Goal: Task Accomplishment & Management: Manage account settings

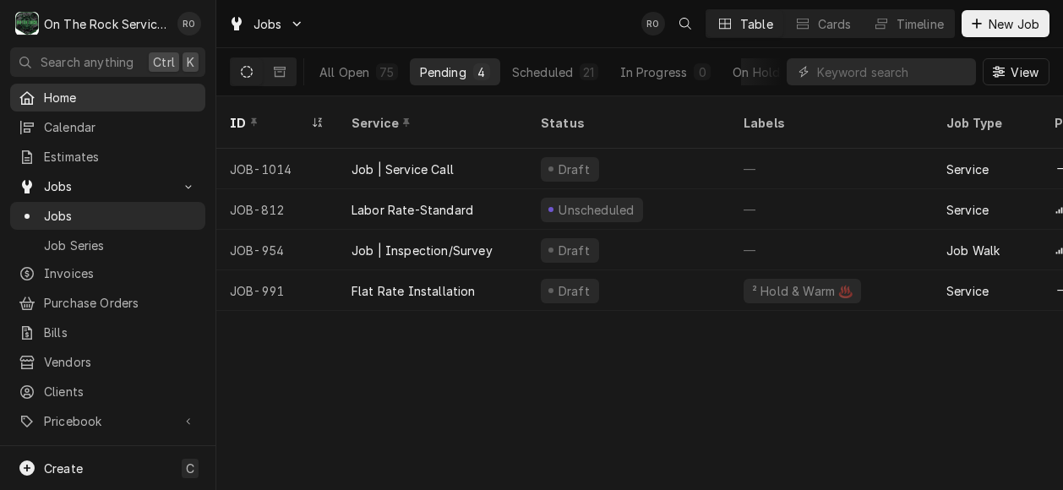
click at [133, 97] on span "Home" at bounding box center [120, 98] width 153 height 18
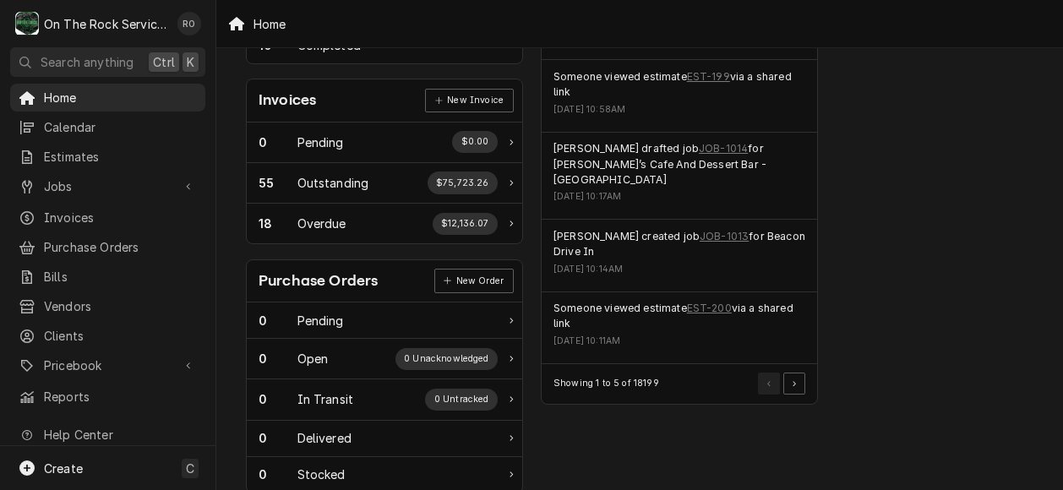
scroll to position [430, 0]
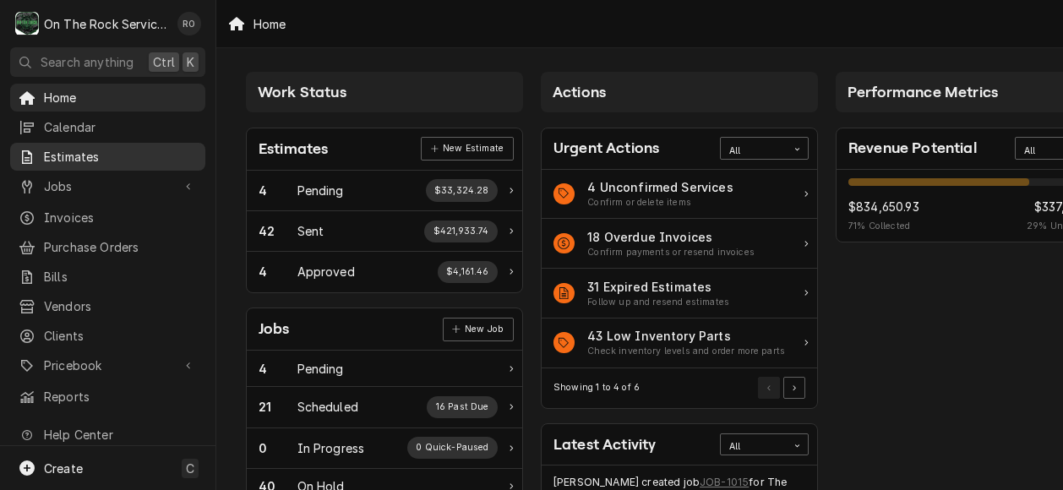
click at [110, 155] on span "Estimates" at bounding box center [120, 157] width 153 height 18
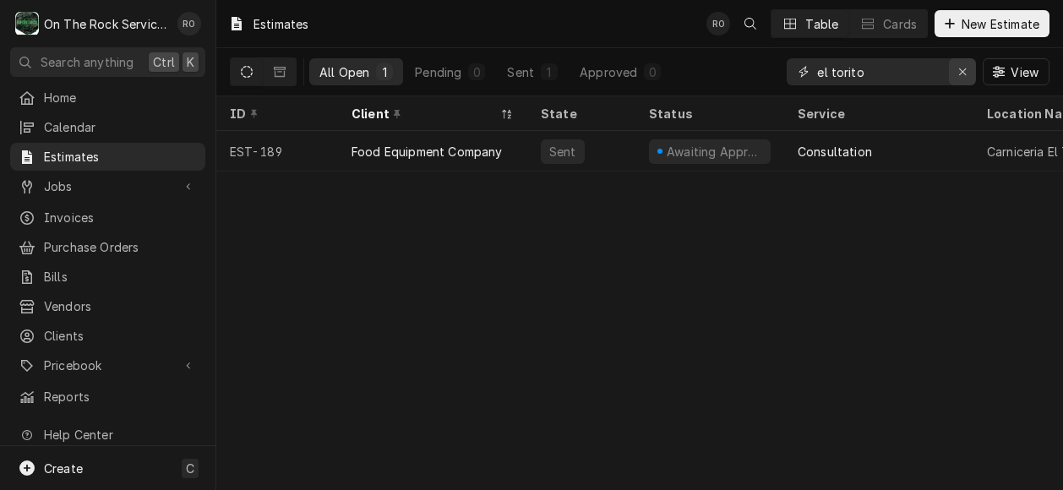
click at [964, 66] on icon "Erase input" at bounding box center [963, 72] width 9 height 12
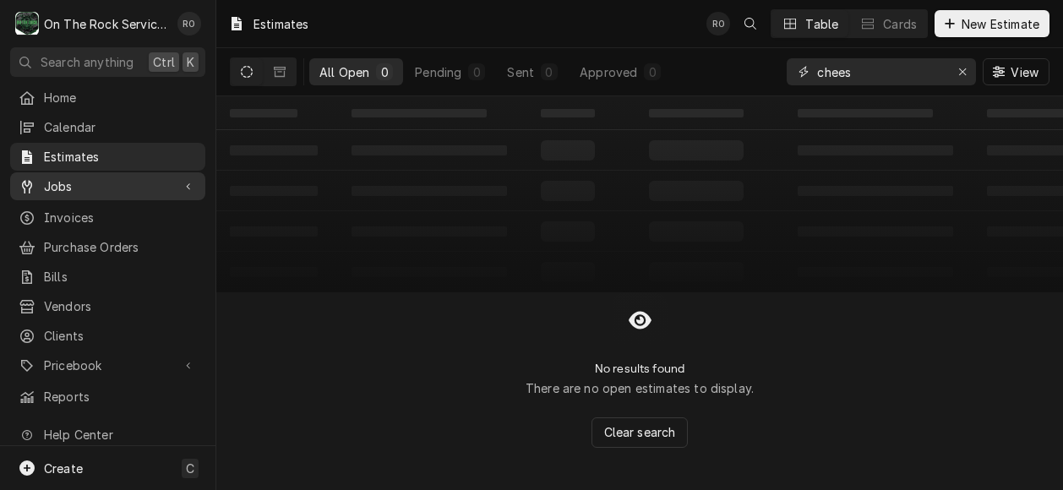
type input "chees"
click at [91, 182] on span "Jobs" at bounding box center [108, 187] width 128 height 18
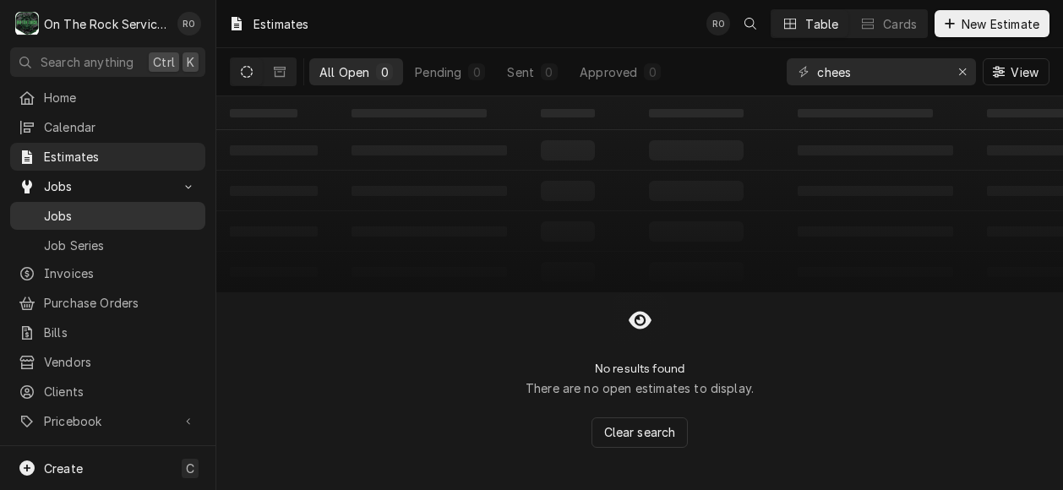
click at [100, 210] on span "Jobs" at bounding box center [120, 216] width 153 height 18
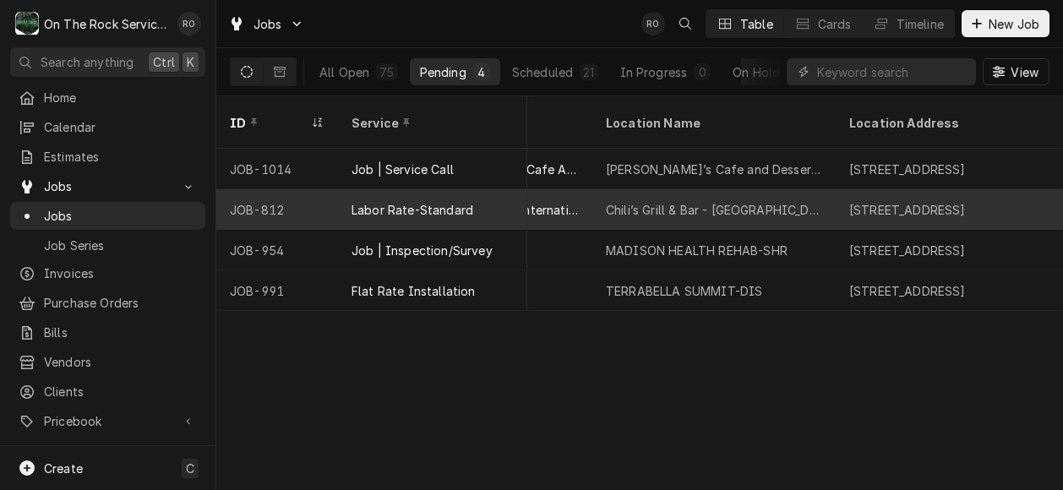
scroll to position [0, 953]
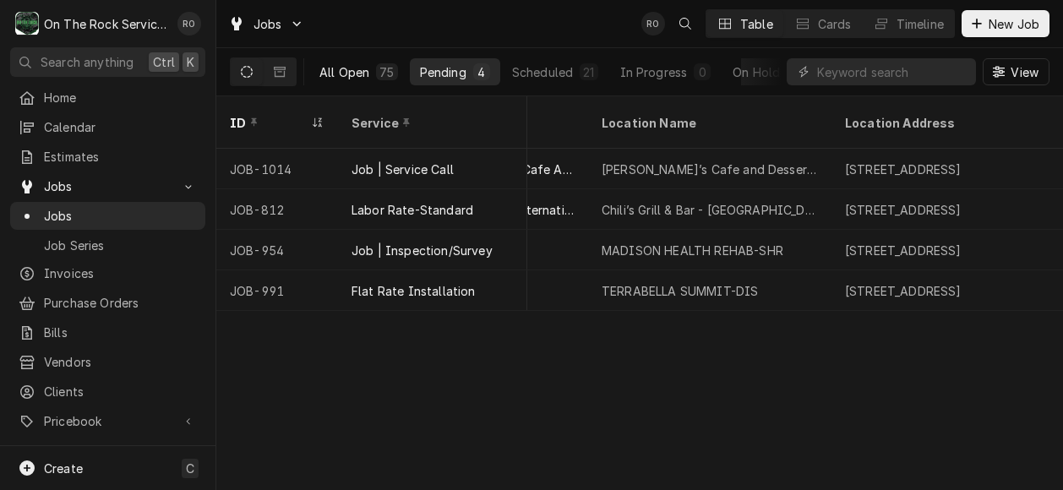
click at [360, 77] on div "All Open" at bounding box center [345, 72] width 50 height 18
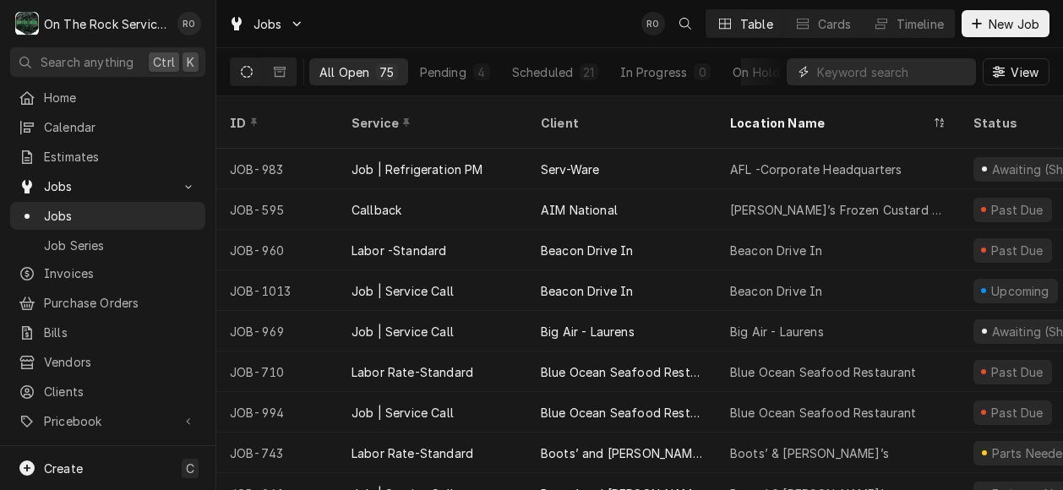
click at [911, 74] on input "Dynamic Content Wrapper" at bounding box center [892, 71] width 150 height 27
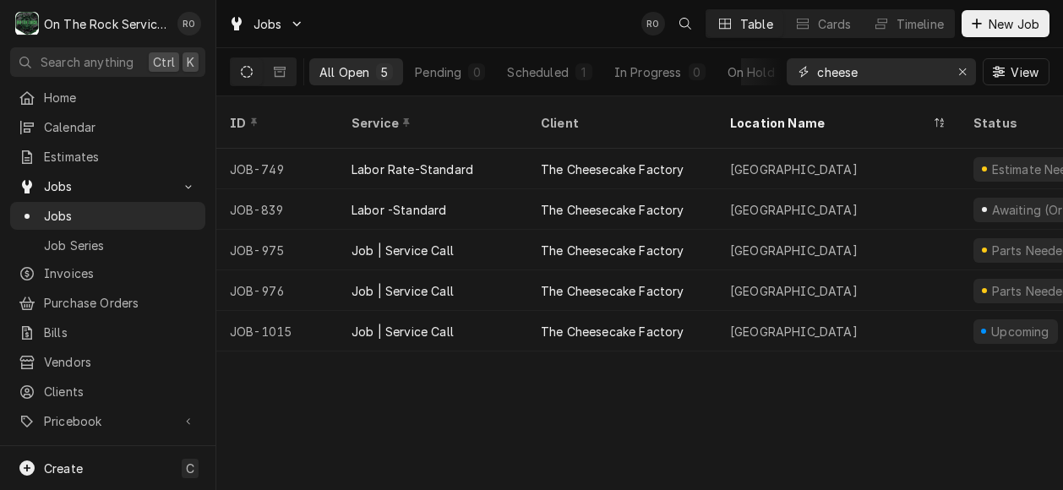
type input "cheese"
click at [558, 23] on div "Jobs RO Table Cards Timeline New Job" at bounding box center [639, 23] width 847 height 47
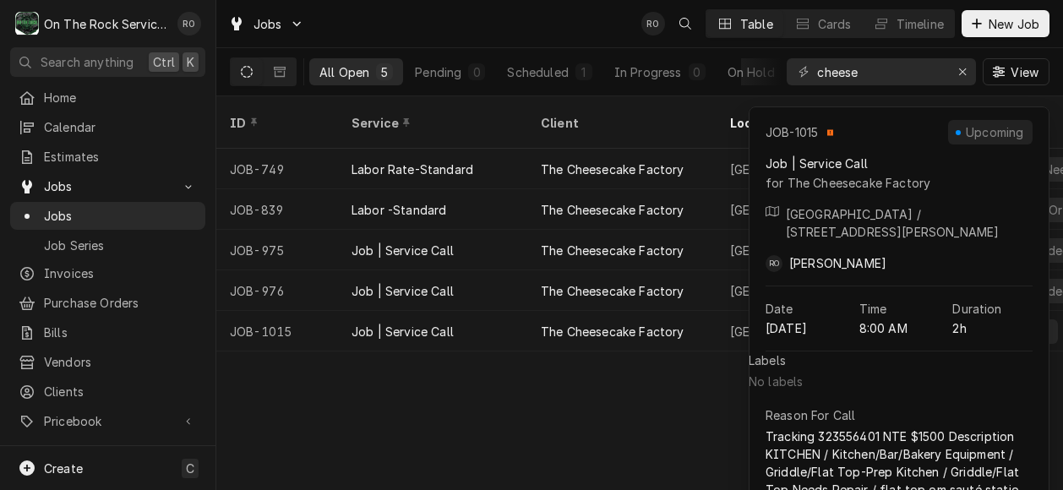
click at [547, 386] on div "ID Service Client Location Name Status Labels State Job Type Priority Techs Dat…" at bounding box center [639, 293] width 847 height 394
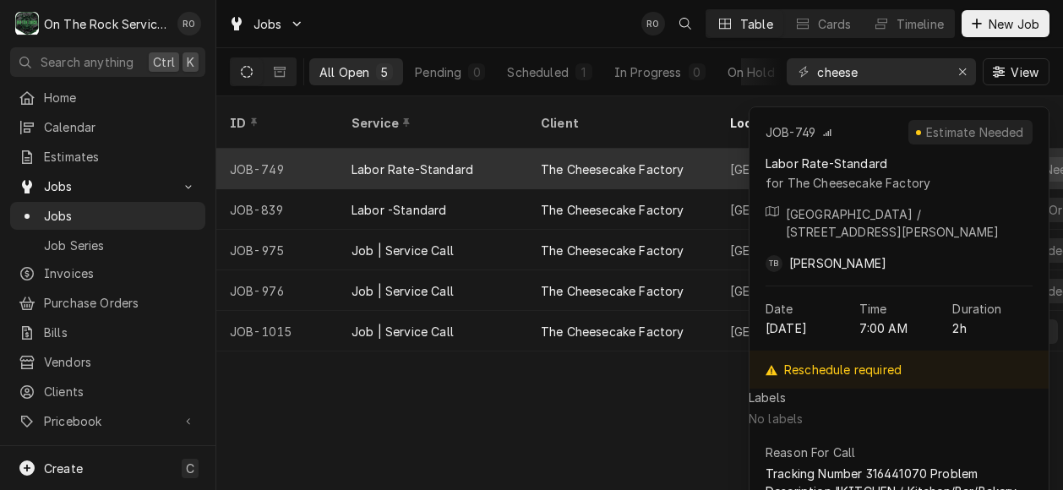
click at [595, 161] on div "The Cheesecake Factory" at bounding box center [613, 170] width 144 height 18
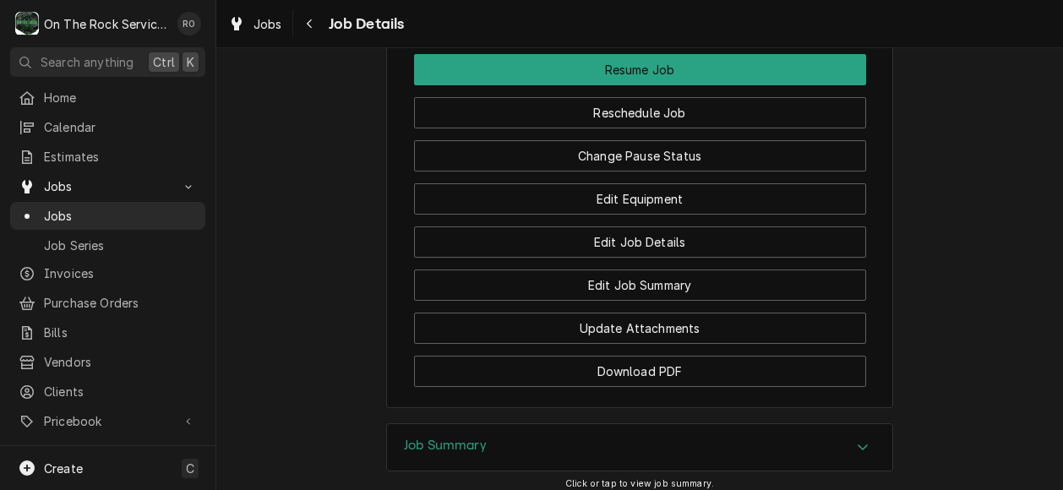
scroll to position [2346, 0]
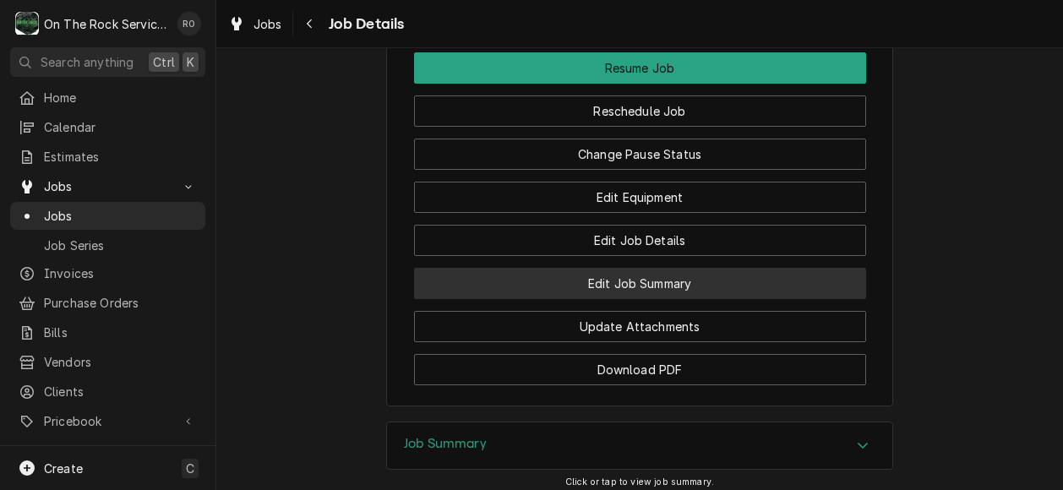
click at [675, 297] on button "Edit Job Summary" at bounding box center [640, 283] width 452 height 31
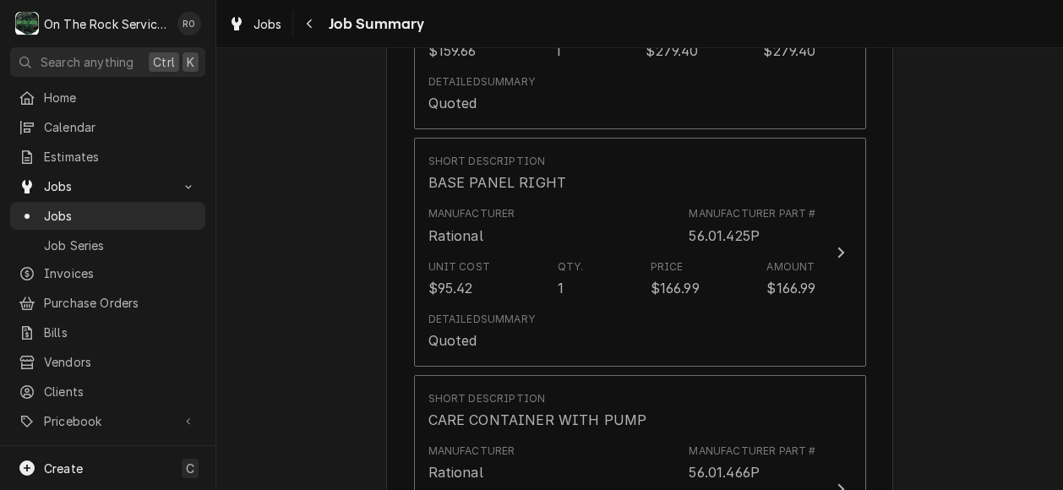
scroll to position [3201, 0]
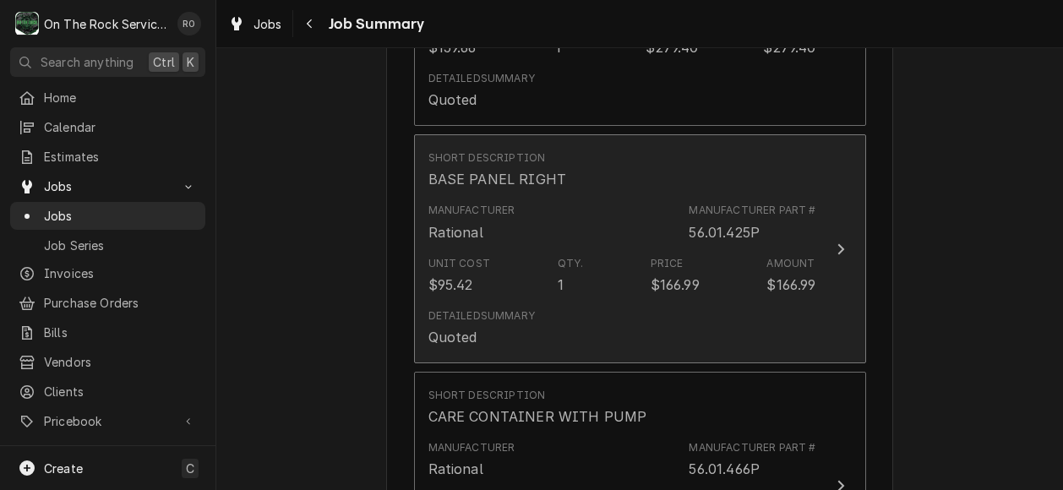
click at [698, 284] on div "Unit Cost $95.42 Qty. 1 Price $166.99 Amount $166.99" at bounding box center [623, 275] width 388 height 52
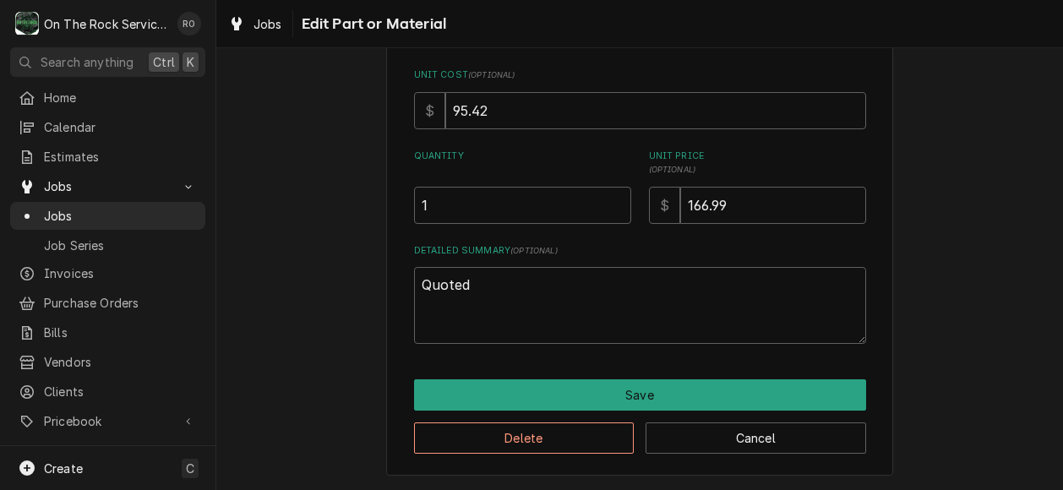
scroll to position [184, 0]
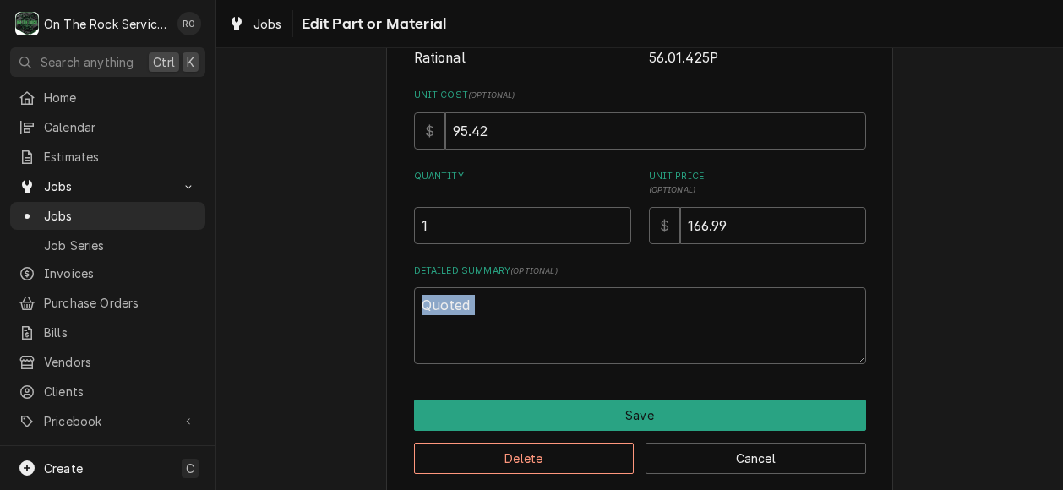
click at [698, 284] on div "Detailed Summary ( optional ) Quoted" at bounding box center [640, 315] width 452 height 100
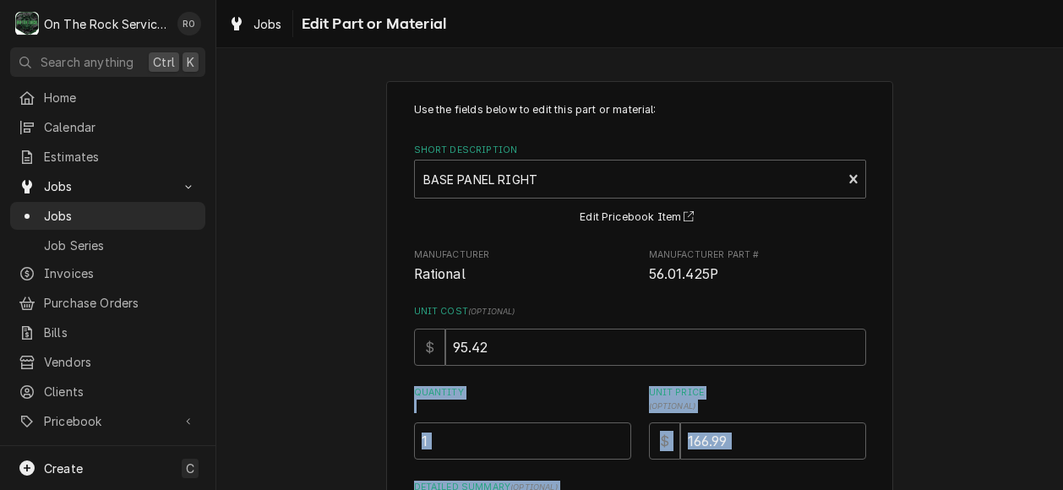
scroll to position [237, 0]
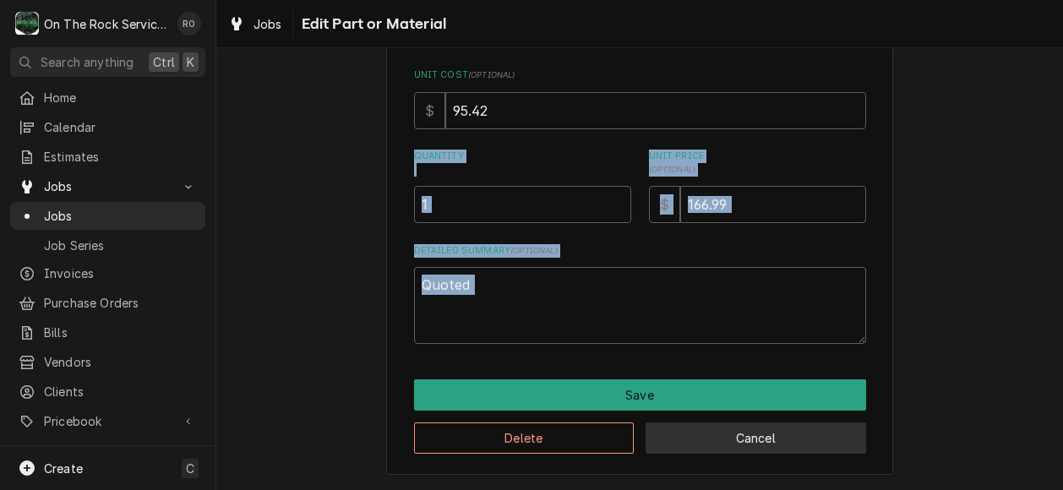
drag, startPoint x: 698, startPoint y: 284, endPoint x: 793, endPoint y: 451, distance: 191.5
click at [793, 451] on button "Cancel" at bounding box center [756, 438] width 221 height 31
type textarea "x"
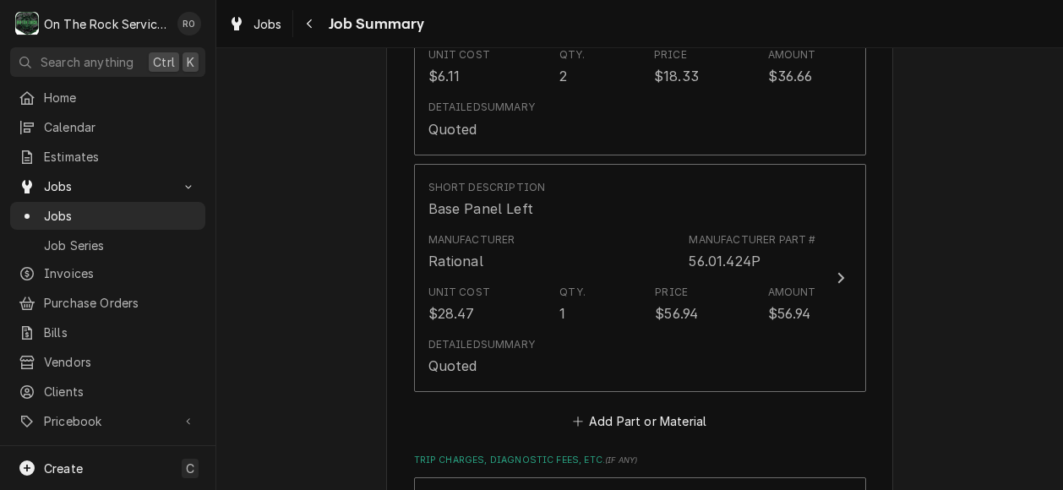
scroll to position [3883, 0]
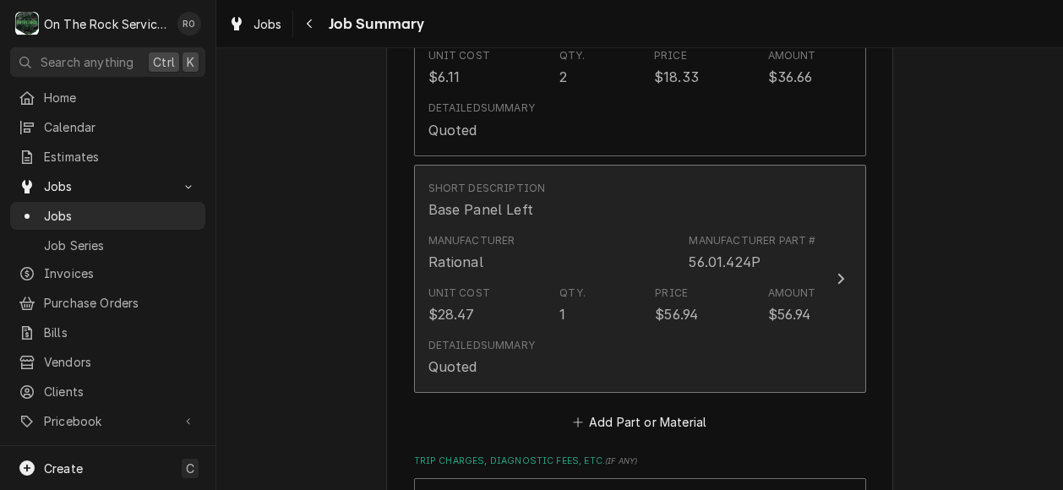
drag, startPoint x: 833, startPoint y: 355, endPoint x: 855, endPoint y: -69, distance: 424.9
click at [855, 0] on html "O On The Rock Services RO Search anything Ctrl K Home Calendar Estimates Jobs J…" at bounding box center [531, 245] width 1063 height 490
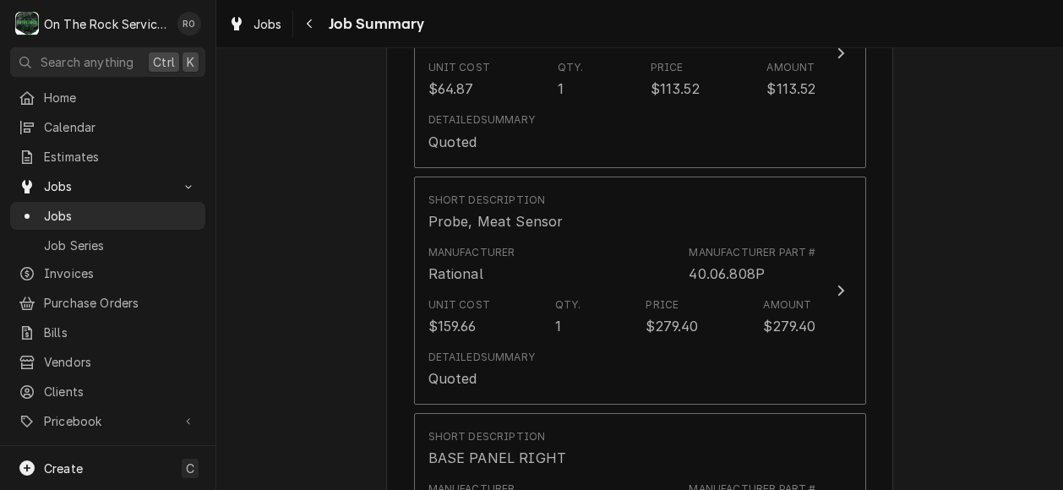
scroll to position [2914, 0]
